Goal: Find specific page/section: Find specific page/section

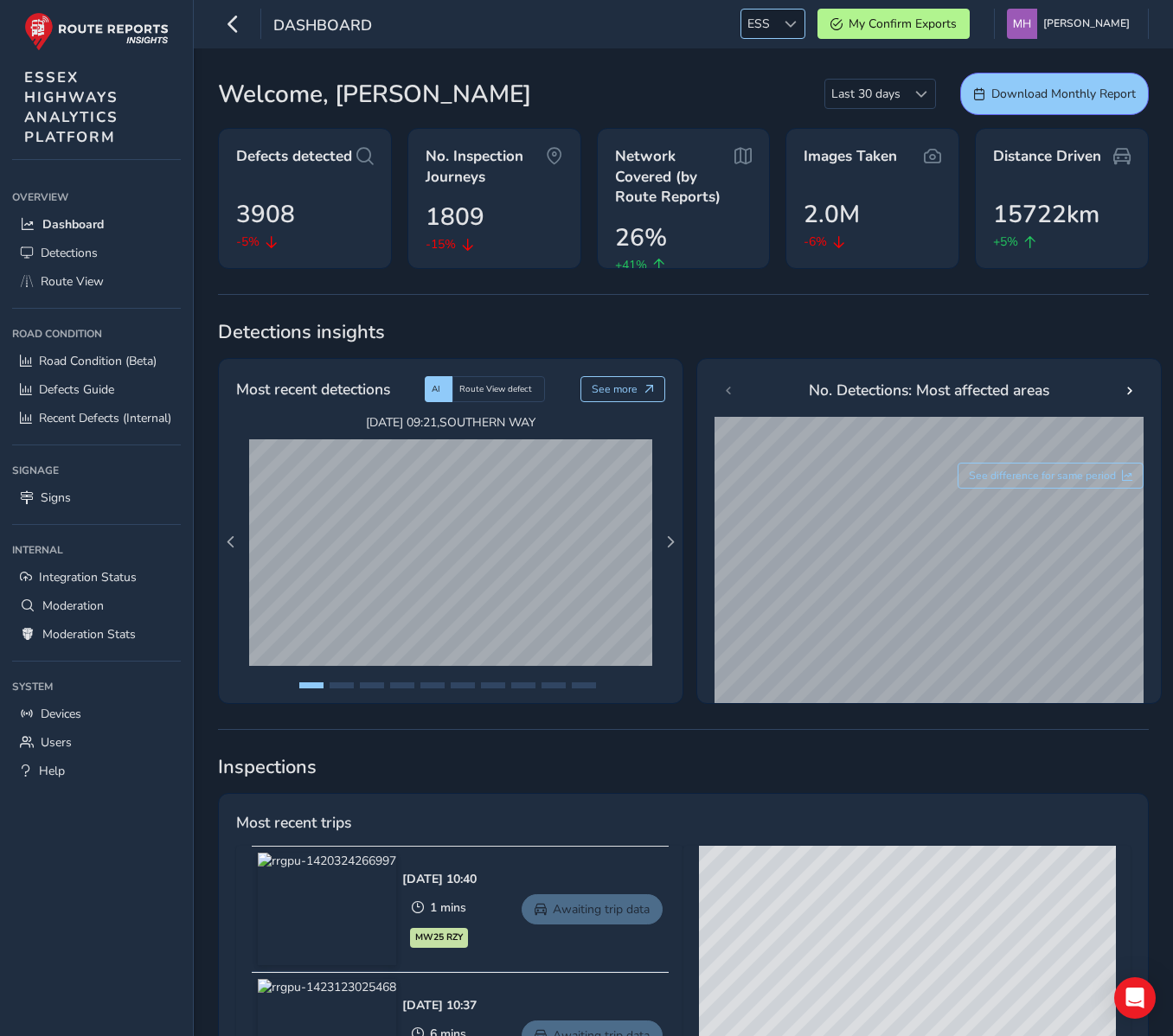
click at [776, 24] on span "ESS" at bounding box center [758, 24] width 35 height 29
click at [783, 110] on li "NR" at bounding box center [815, 118] width 120 height 29
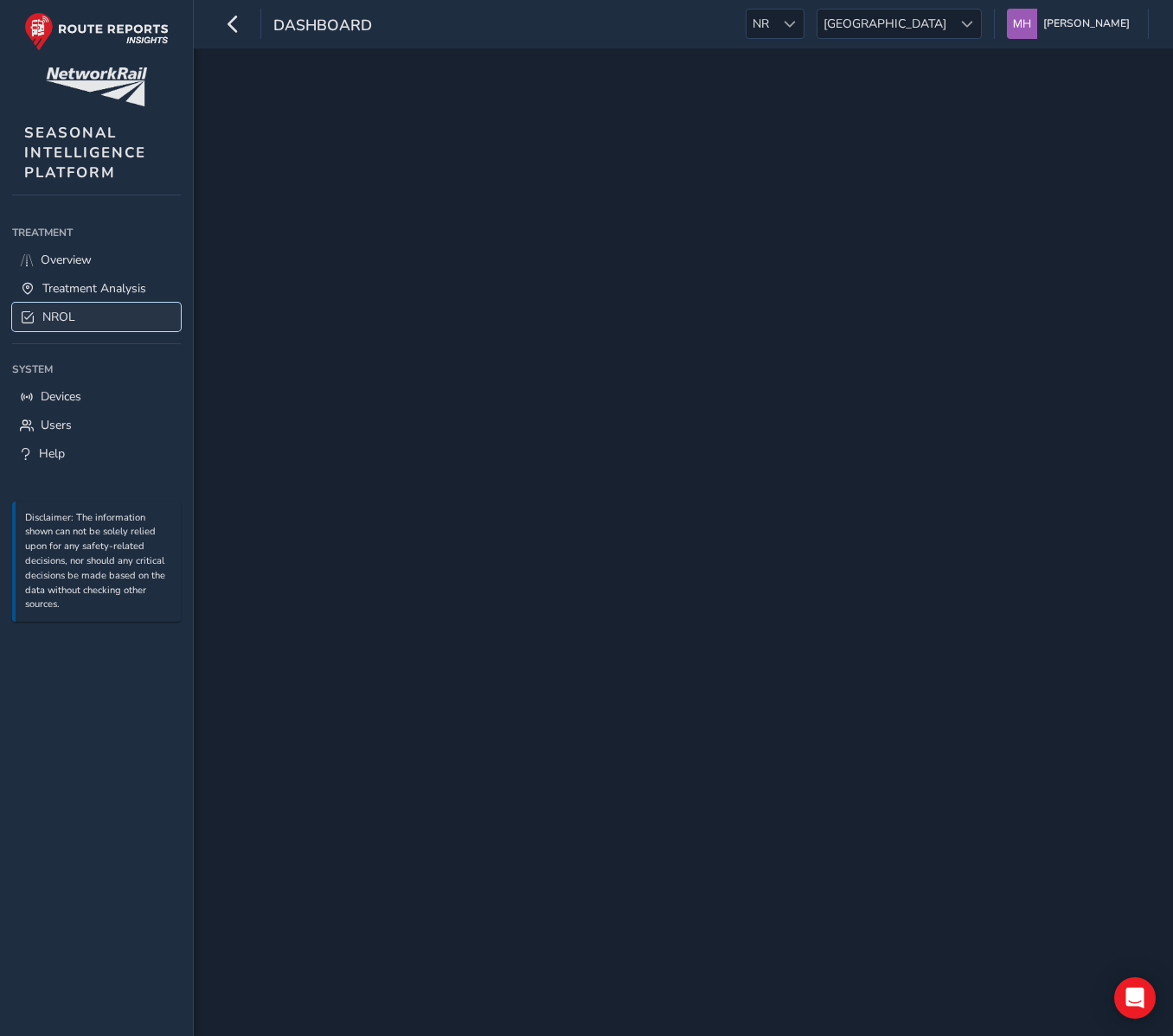
click at [58, 319] on span "NROL" at bounding box center [58, 316] width 33 height 16
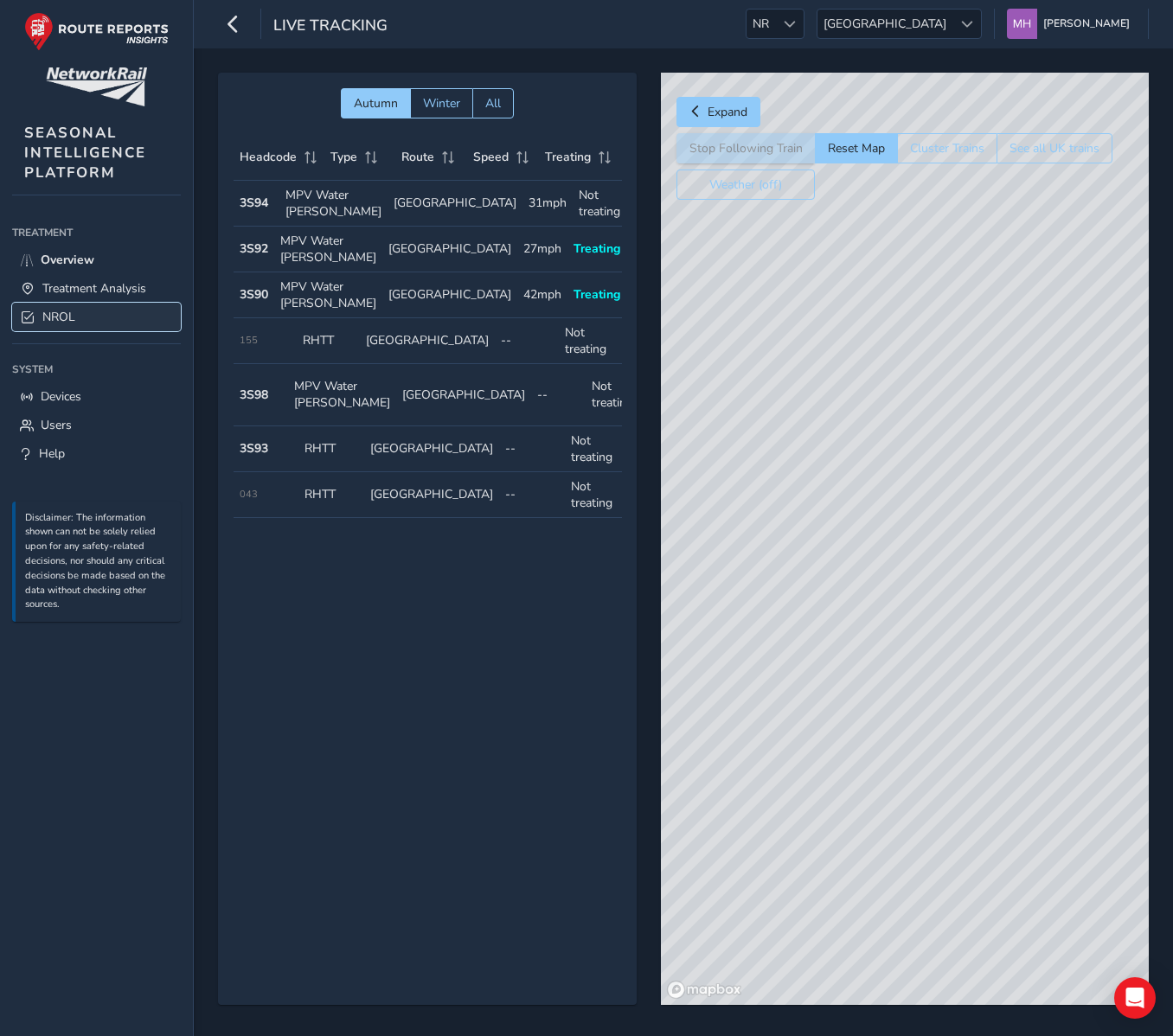
click at [93, 311] on link "NROL" at bounding box center [96, 316] width 169 height 29
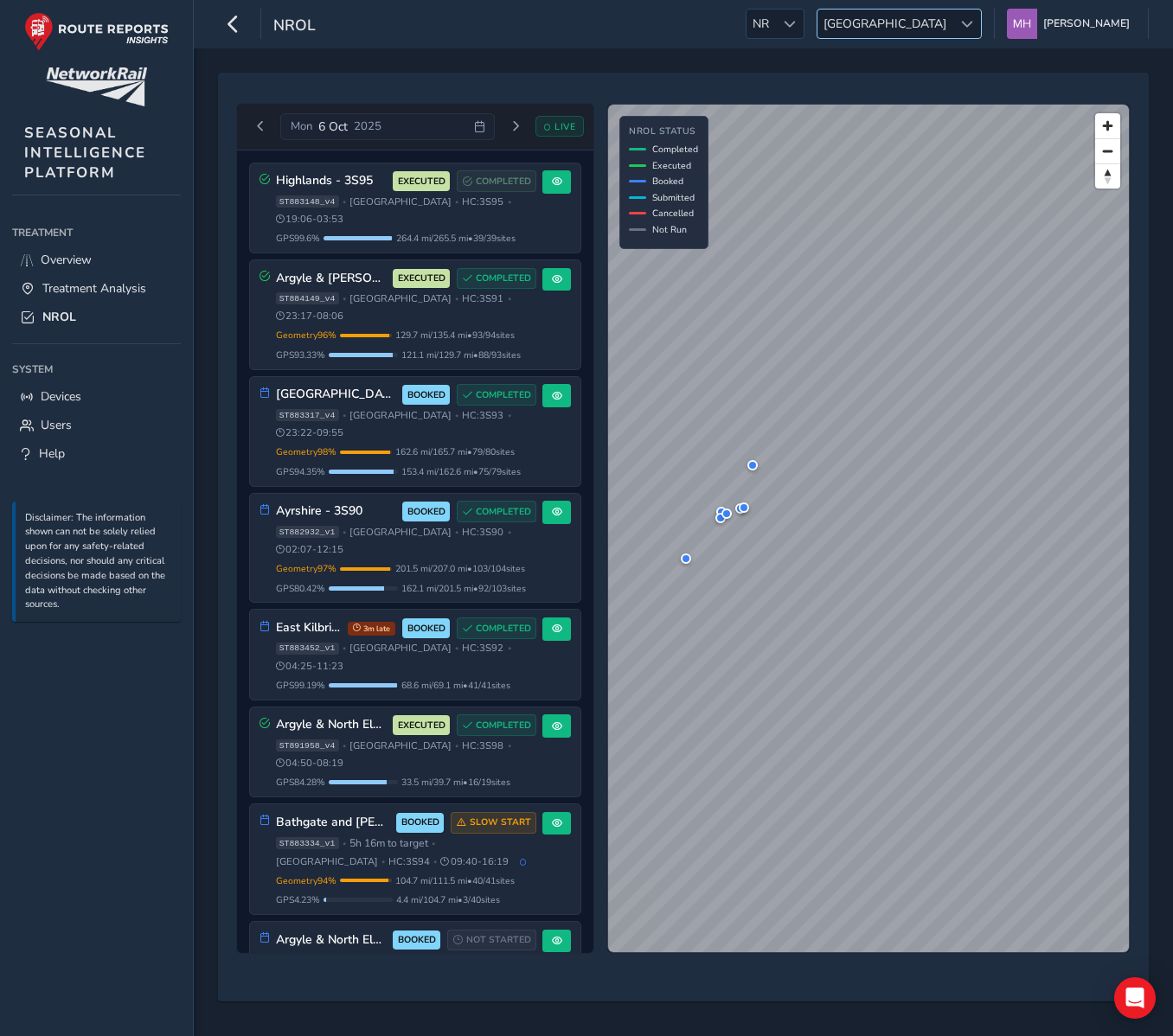
click at [951, 19] on span "[GEOGRAPHIC_DATA]" at bounding box center [884, 24] width 135 height 29
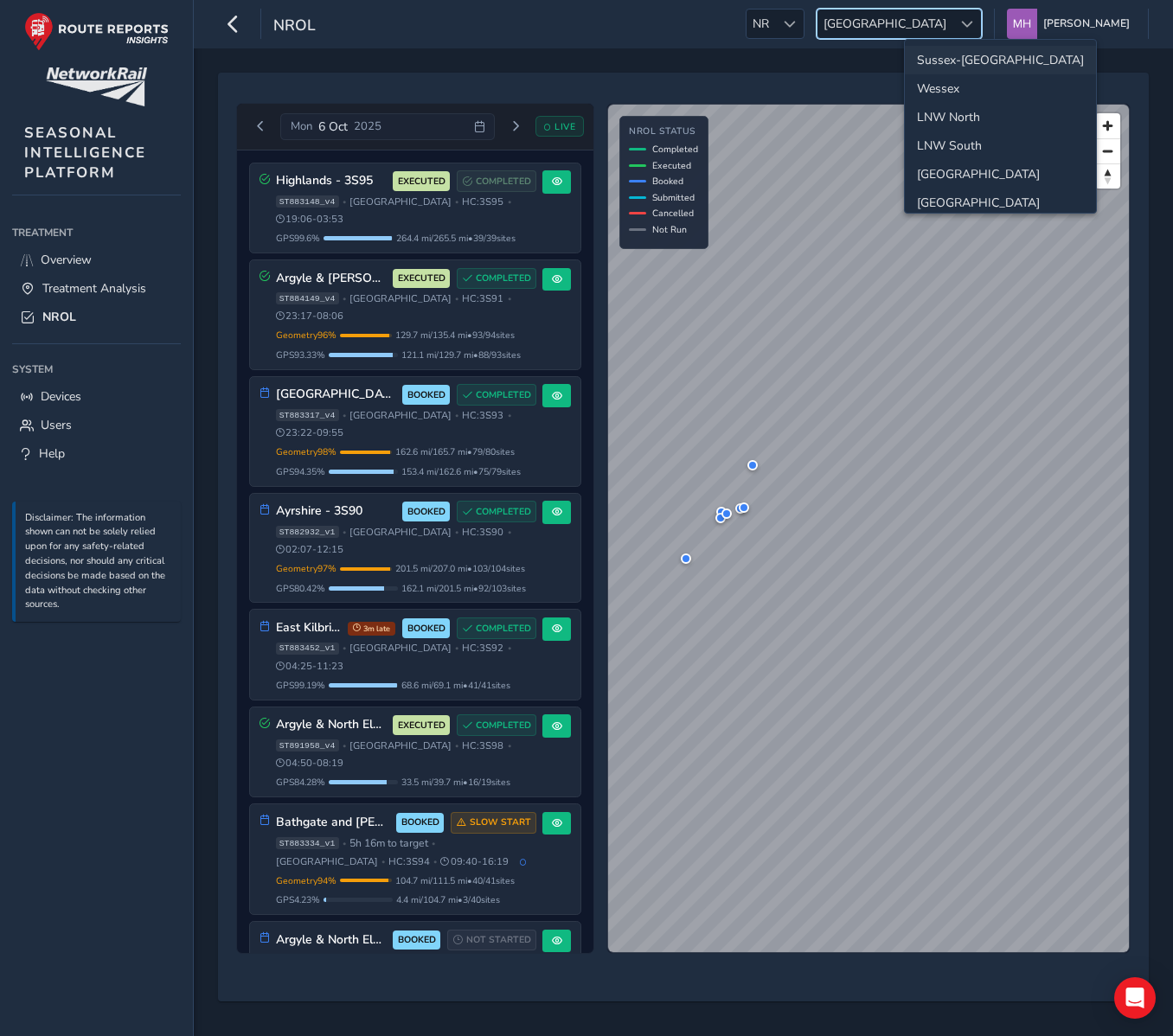
click at [939, 62] on li "Sussex-[GEOGRAPHIC_DATA]" at bounding box center [1000, 60] width 192 height 29
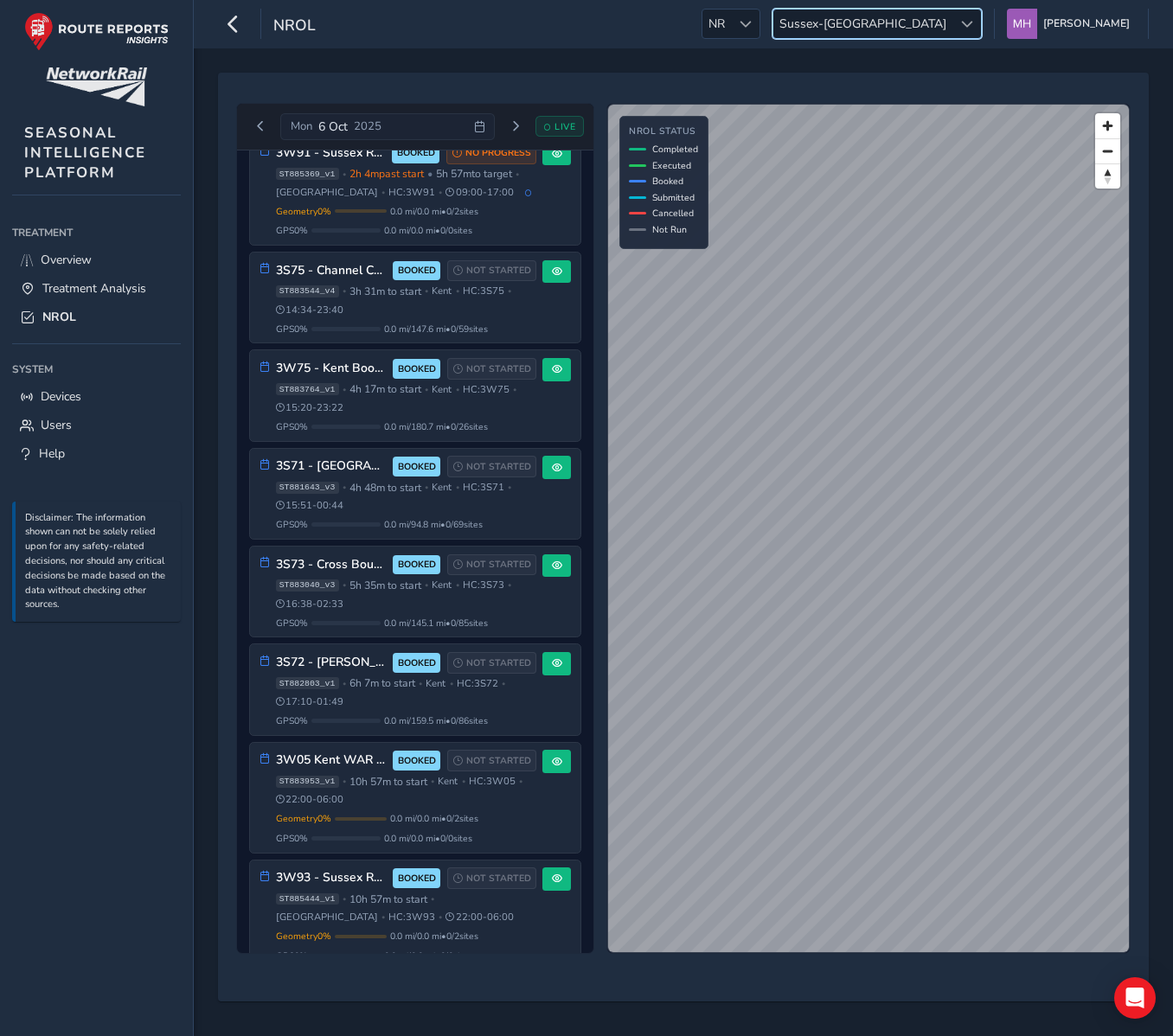
scroll to position [1194, 0]
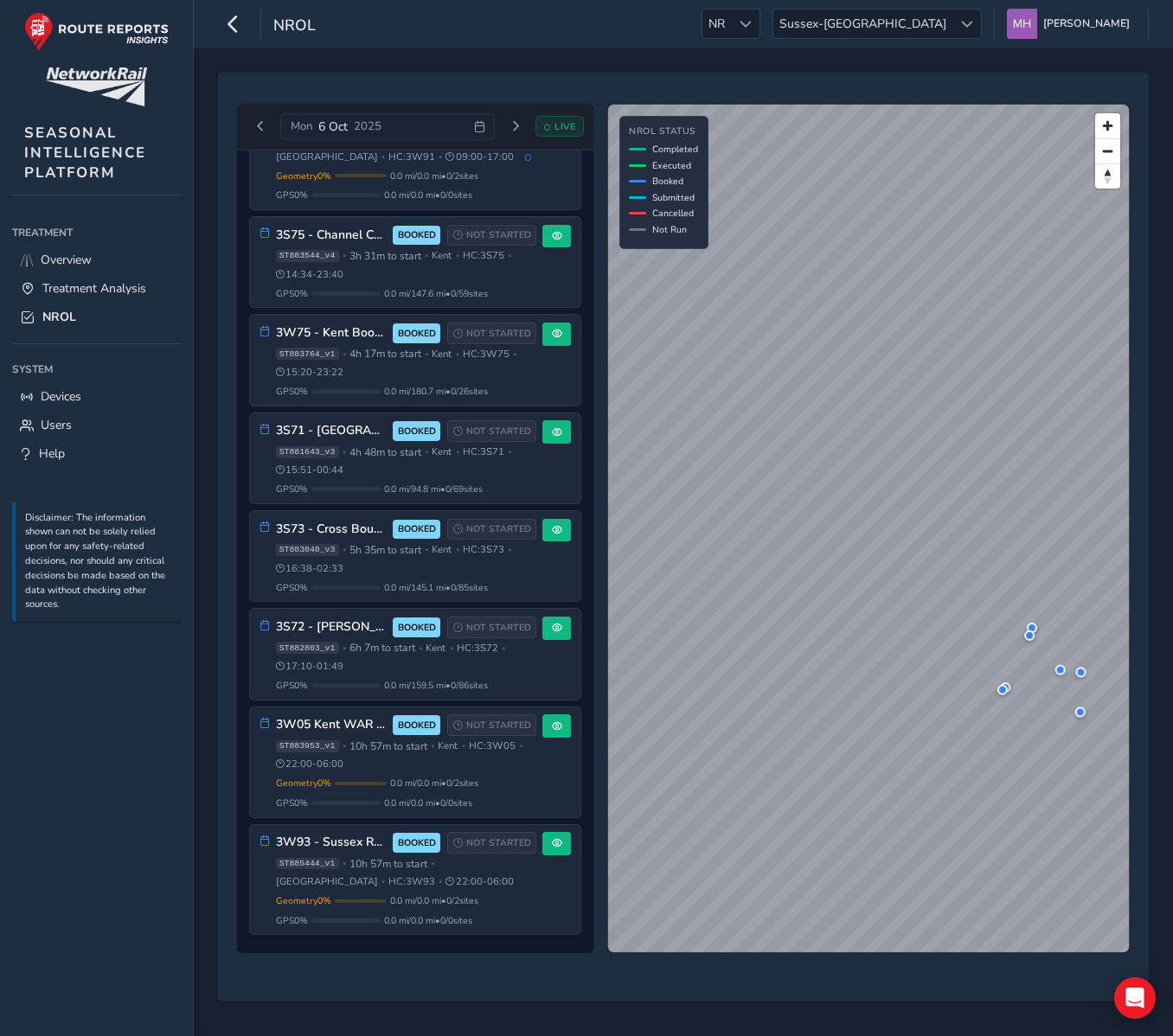
click at [844, 41] on div "NROL NR NR [GEOGRAPHIC_DATA]-[GEOGRAPHIC_DATA]-Kent [PERSON_NAME] Colour Scheme…" at bounding box center [682, 518] width 978 height 1036
click at [685, 225] on div "© Mapbox © OpenStreetMap Improve this map NROL Status Completed Executed Booked…" at bounding box center [868, 527] width 524 height 851
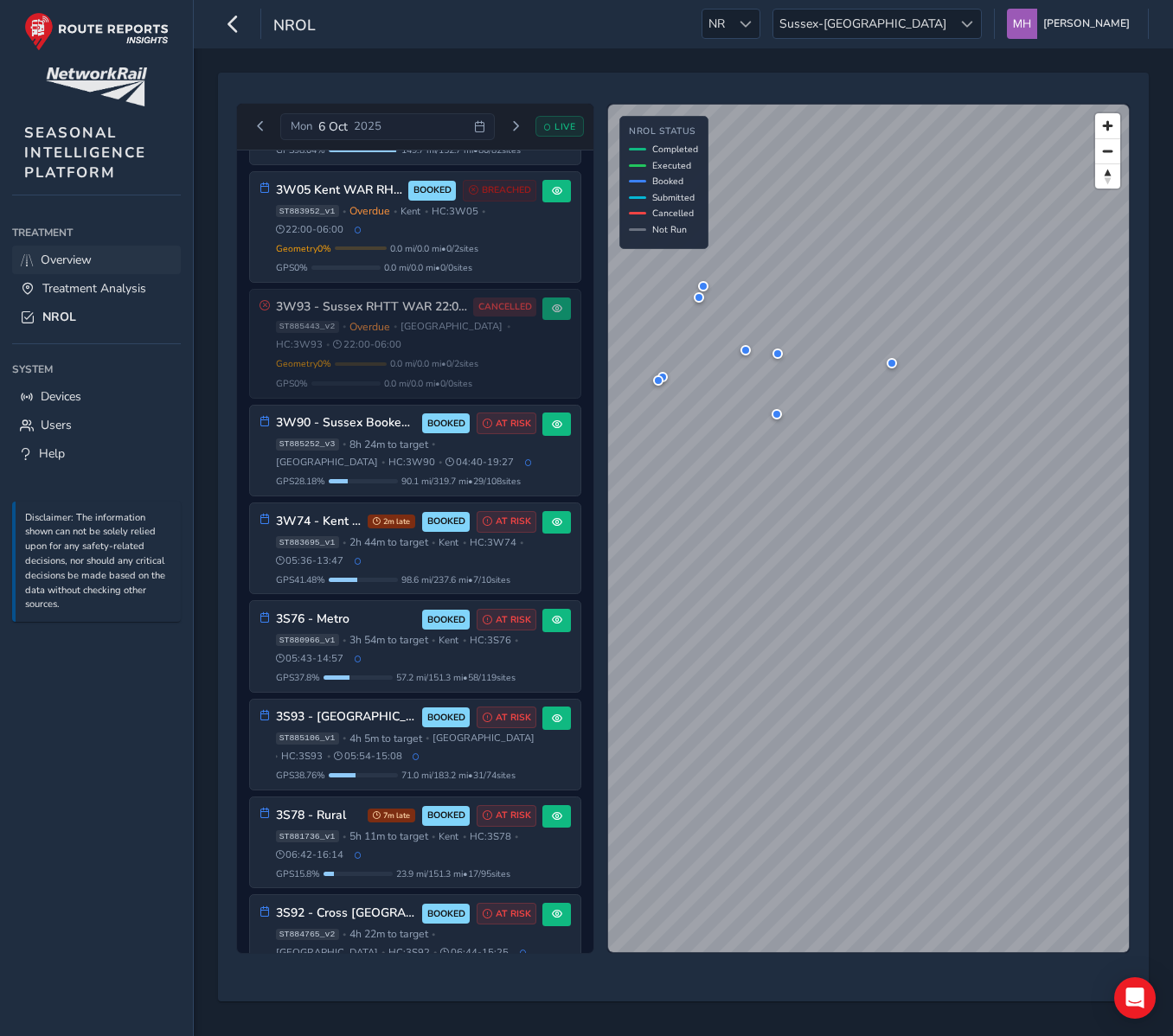
scroll to position [147, 0]
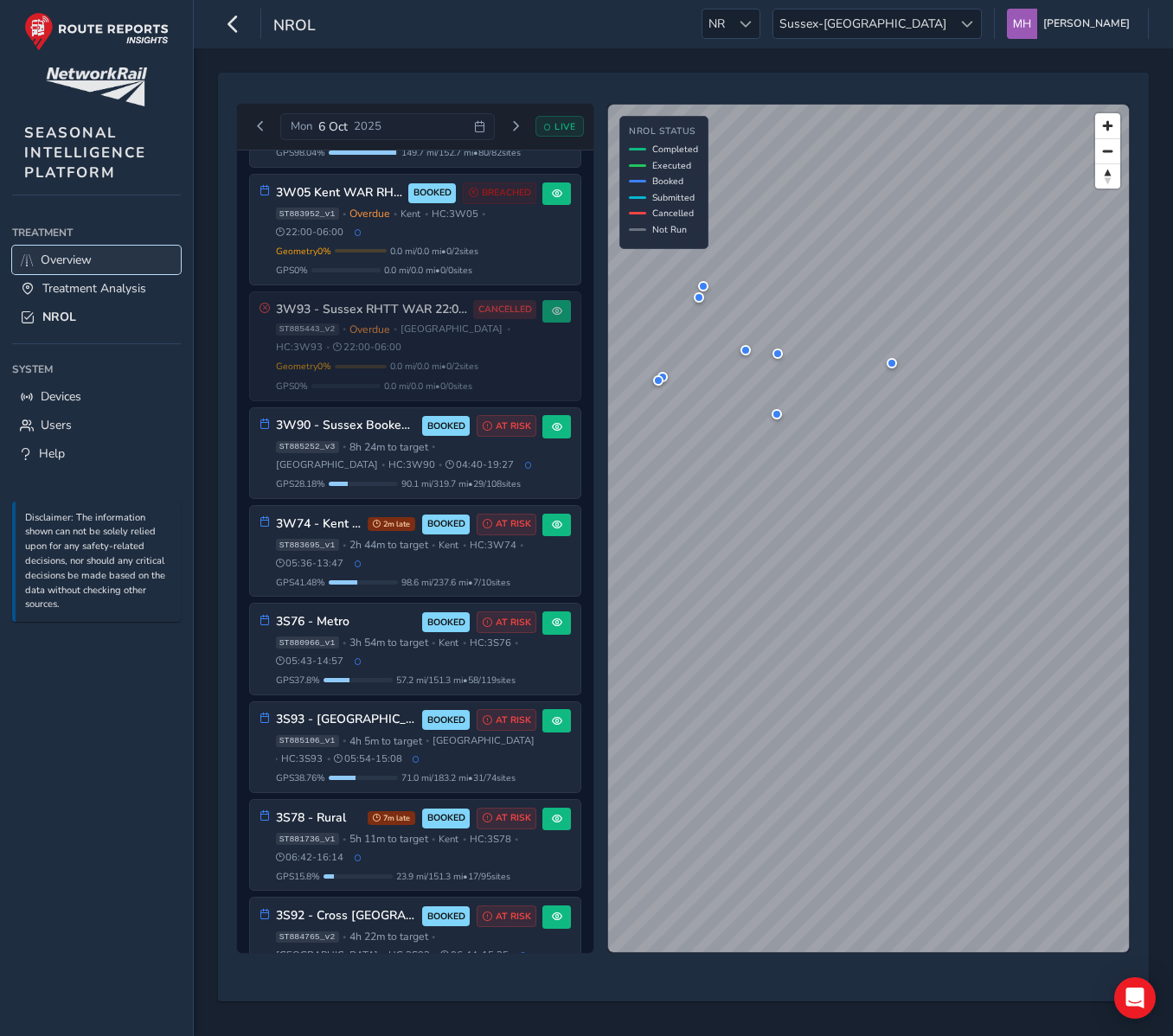
click at [87, 257] on span "Overview" at bounding box center [66, 259] width 51 height 16
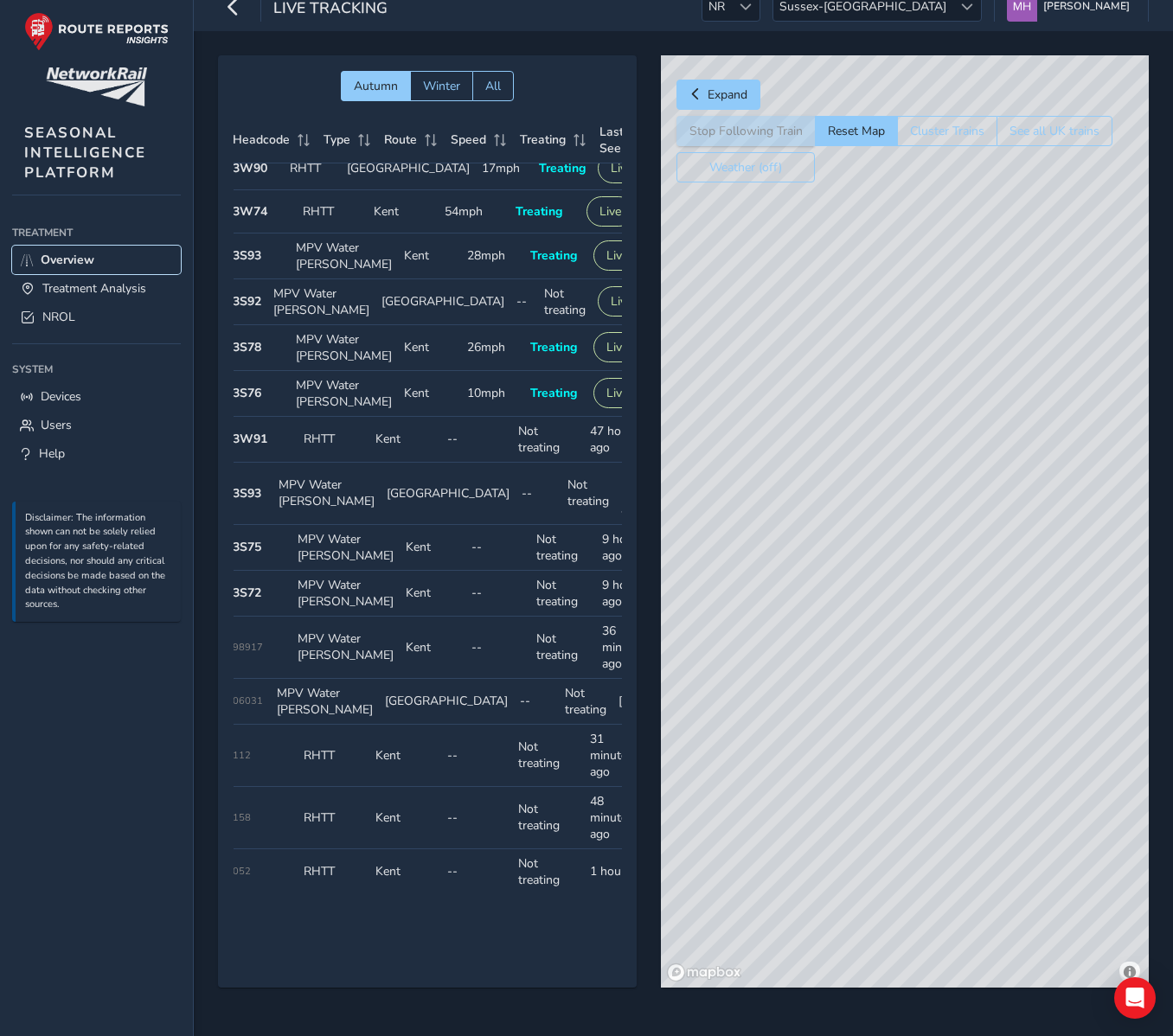
scroll to position [151, 0]
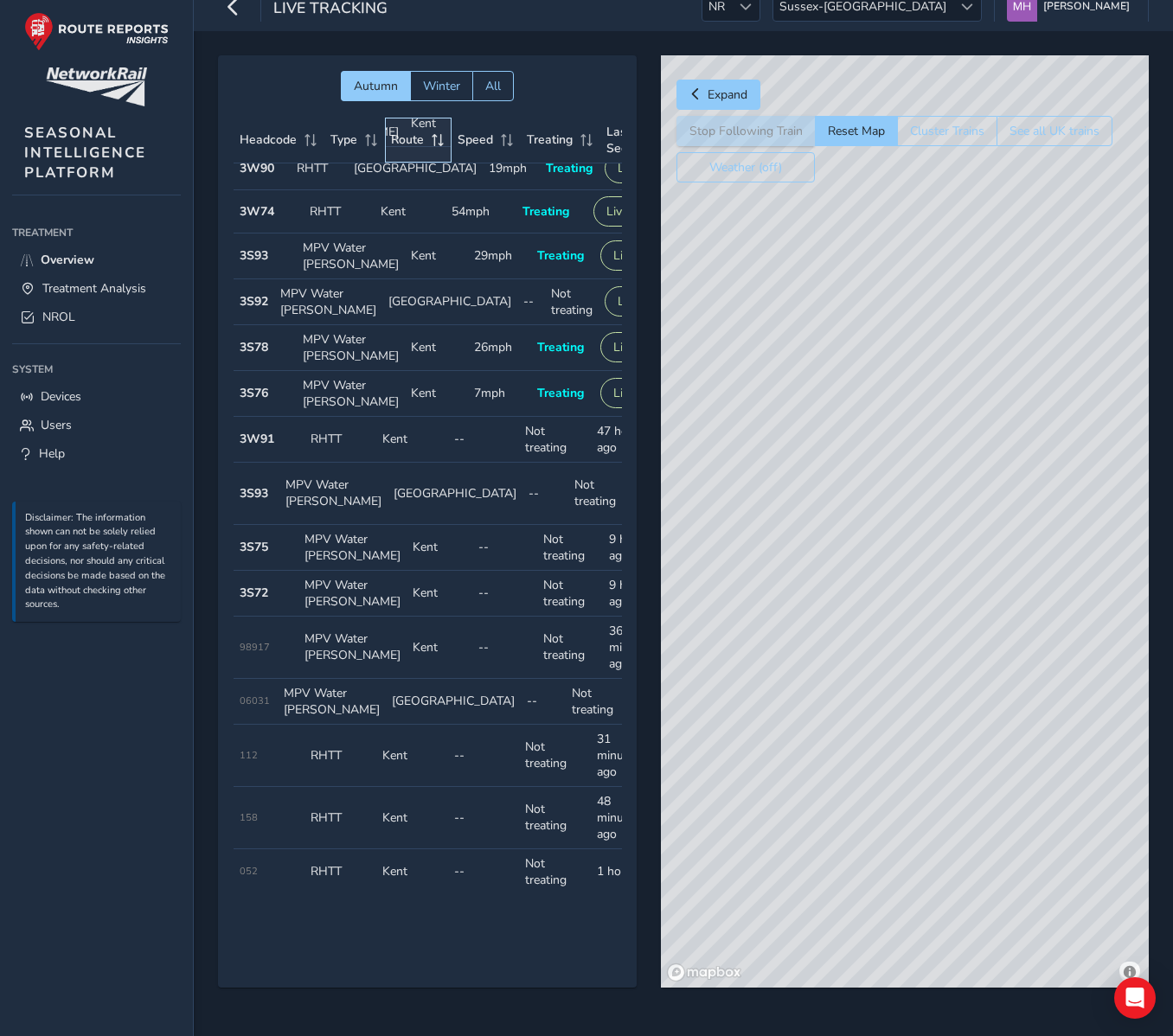
click at [439, 142] on span at bounding box center [438, 140] width 16 height 12
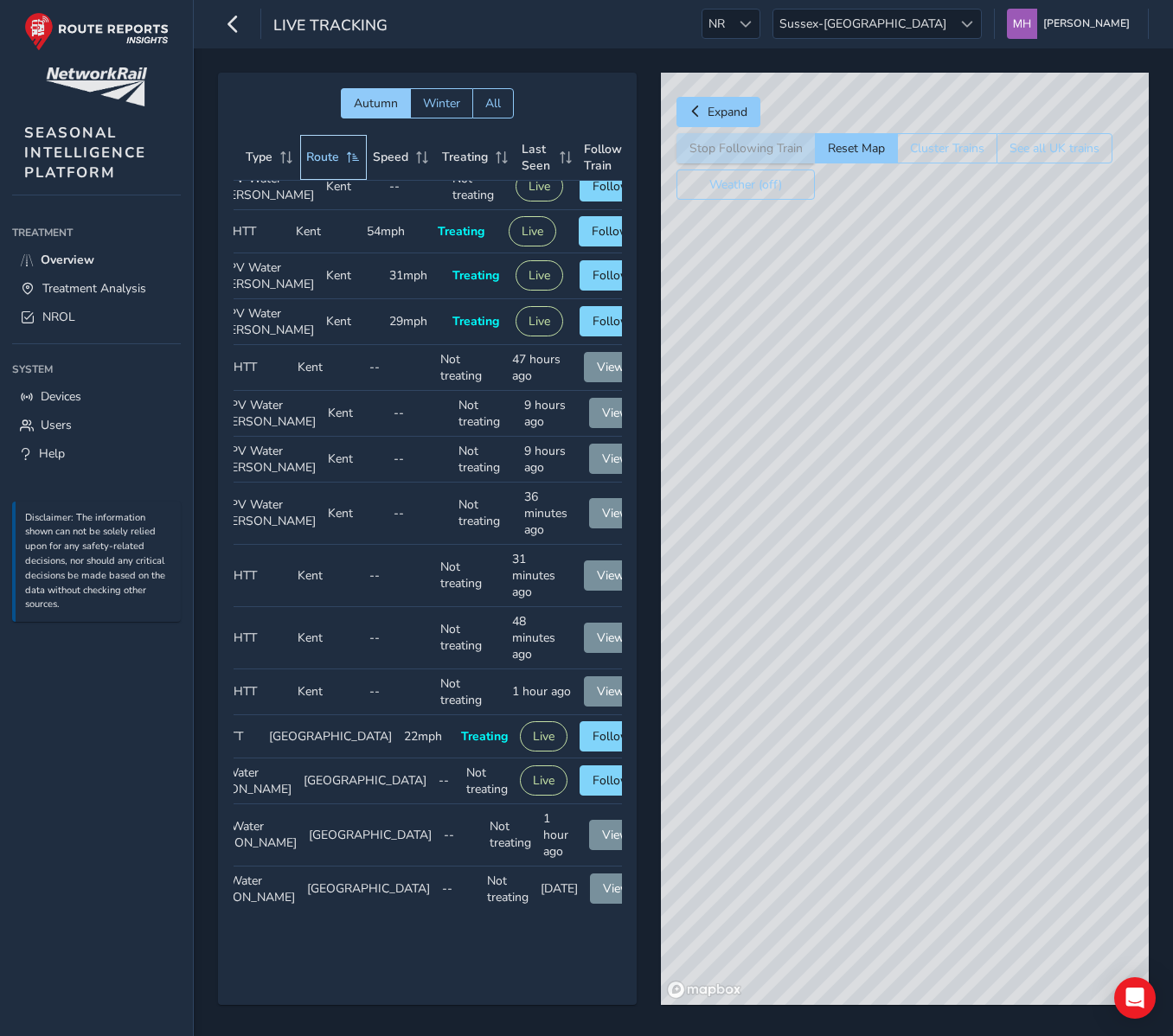
scroll to position [106, 83]
click at [598, 683] on span "View" at bounding box center [612, 691] width 28 height 16
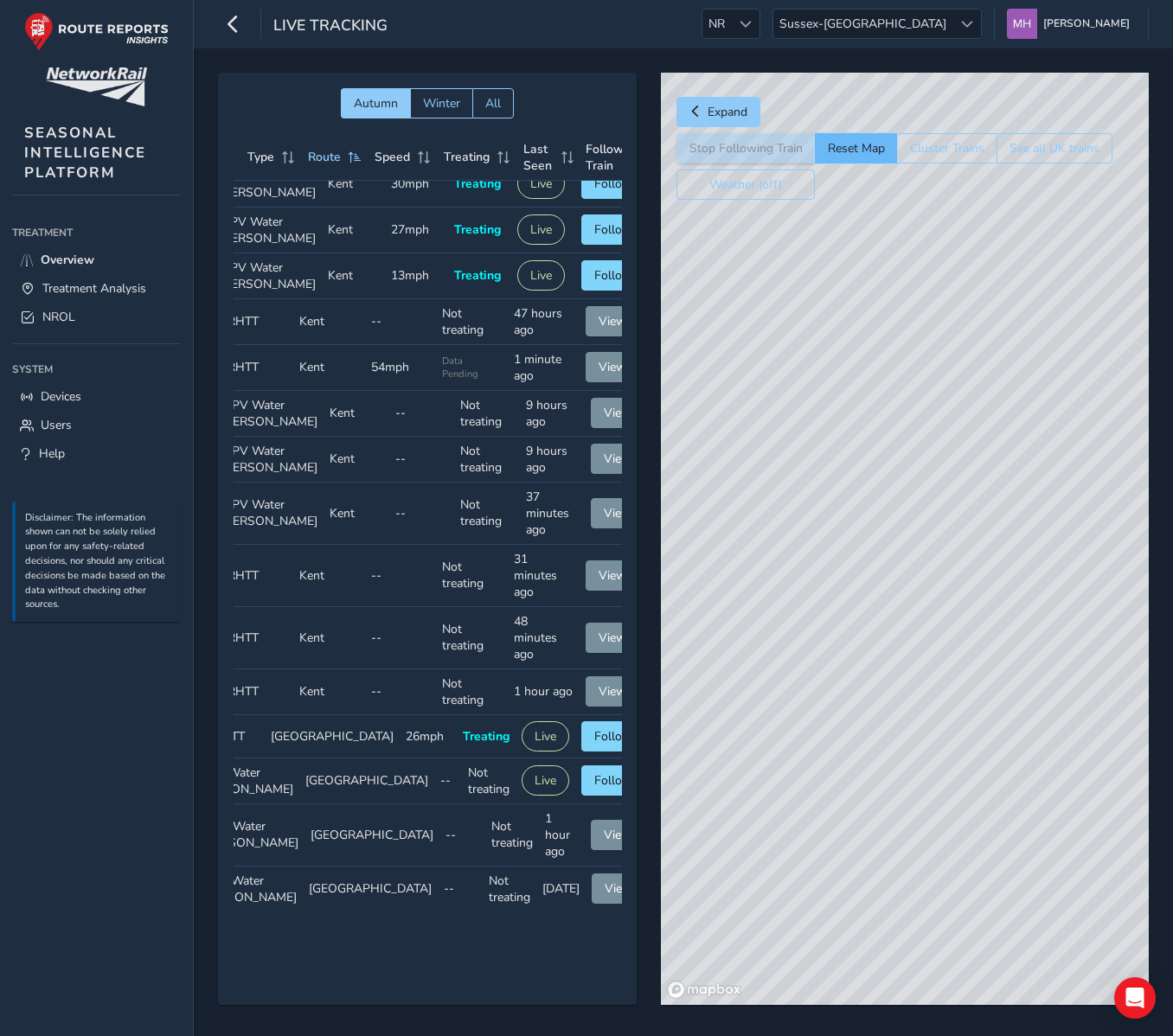
click at [857, 145] on button "Reset Map" at bounding box center [856, 149] width 82 height 30
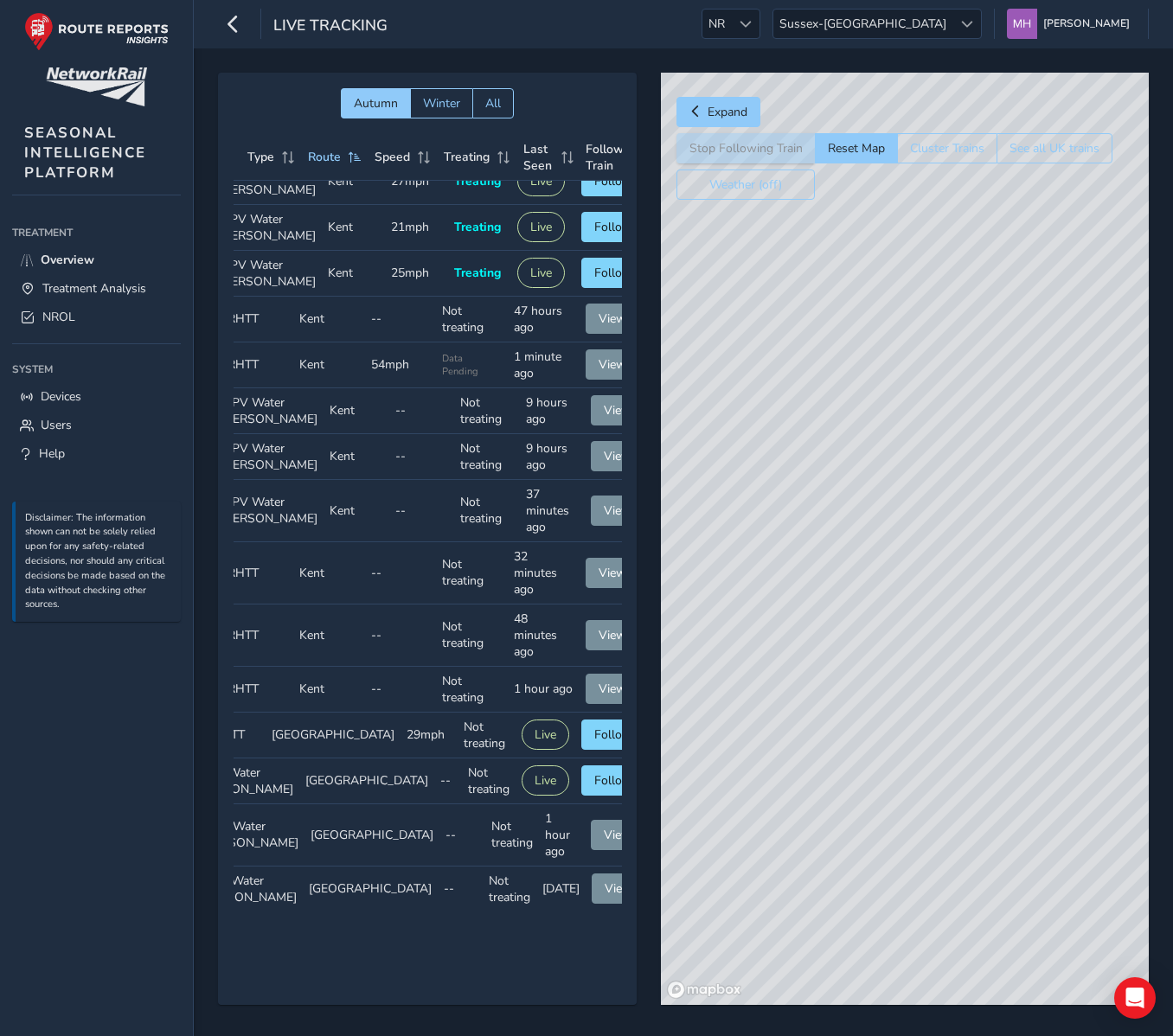
drag, startPoint x: 762, startPoint y: 773, endPoint x: 875, endPoint y: 688, distance: 141.4
click at [875, 688] on div "© Mapbox © OpenStreetMap Improve this map" at bounding box center [904, 538] width 488 height 932
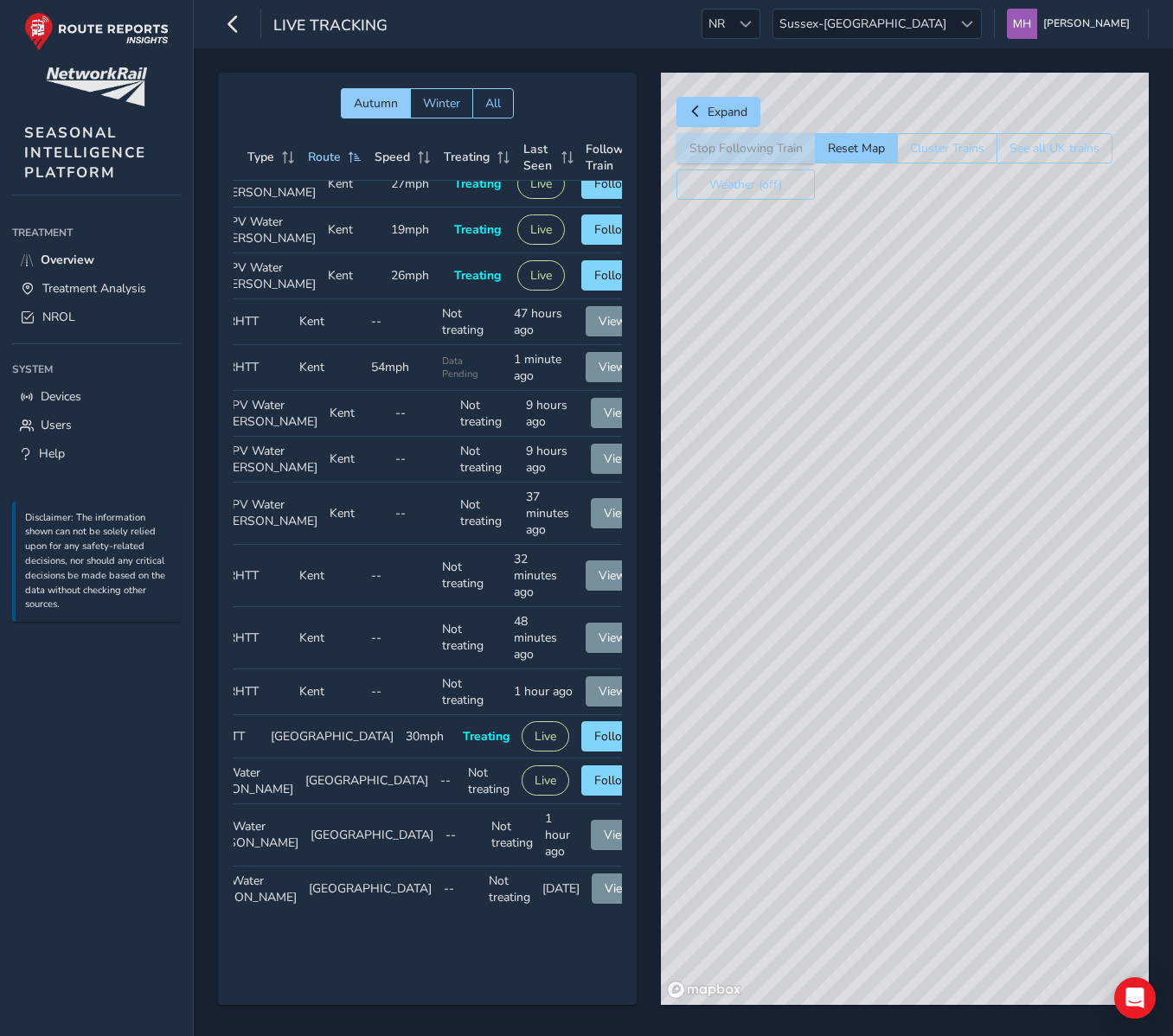
drag, startPoint x: 953, startPoint y: 653, endPoint x: 991, endPoint y: 648, distance: 38.3
click at [991, 648] on div "© Mapbox © OpenStreetMap Improve this map" at bounding box center [904, 538] width 488 height 932
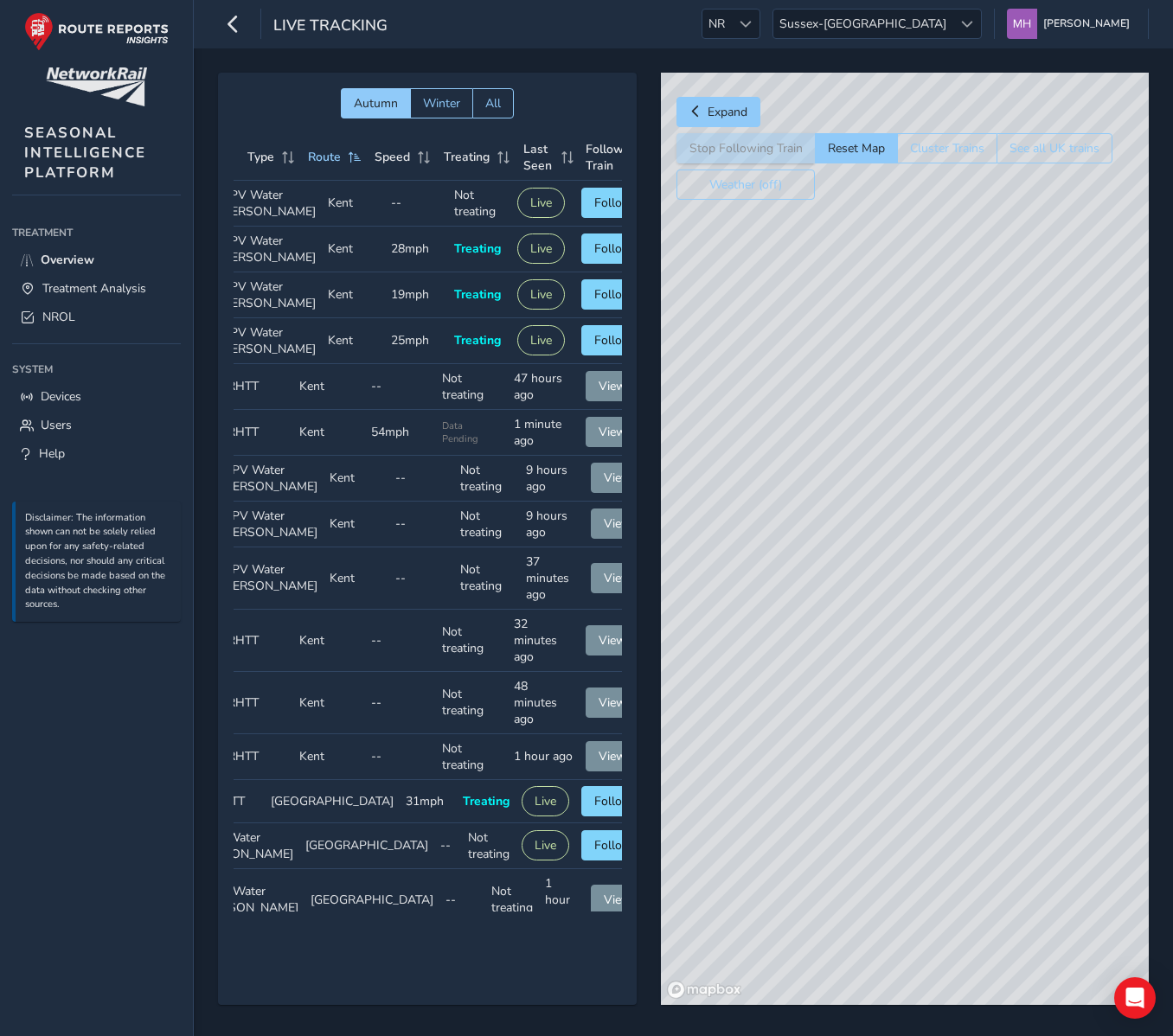
scroll to position [0, 107]
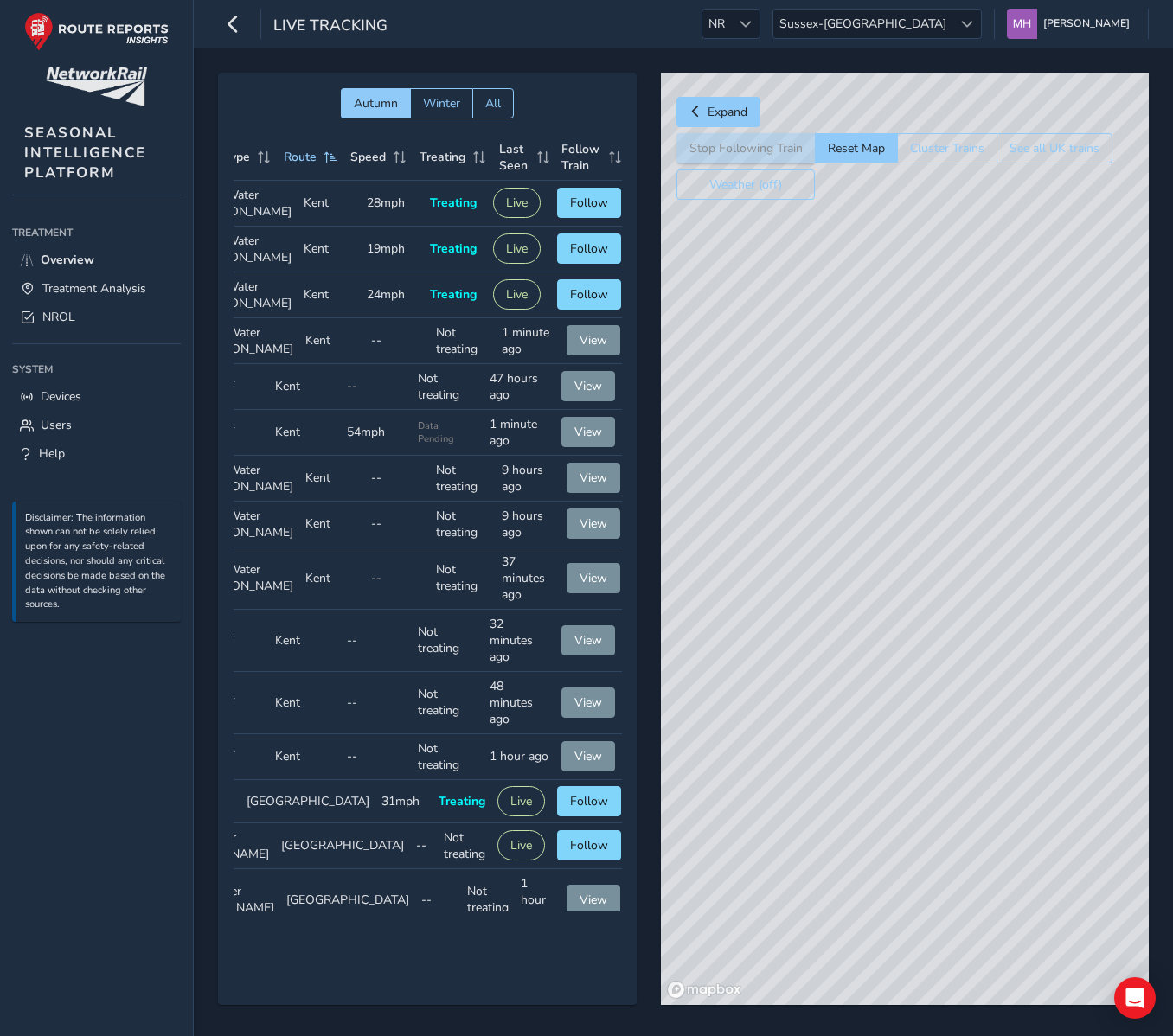
drag, startPoint x: 1041, startPoint y: 657, endPoint x: 848, endPoint y: 664, distance: 193.1
click at [848, 664] on div "© Mapbox © OpenStreetMap Improve this map" at bounding box center [904, 538] width 488 height 932
drag, startPoint x: 912, startPoint y: 711, endPoint x: 904, endPoint y: 719, distance: 11.3
click at [904, 719] on div "© Mapbox © OpenStreetMap Improve this map" at bounding box center [904, 538] width 488 height 932
